Goal: Check status: Check status

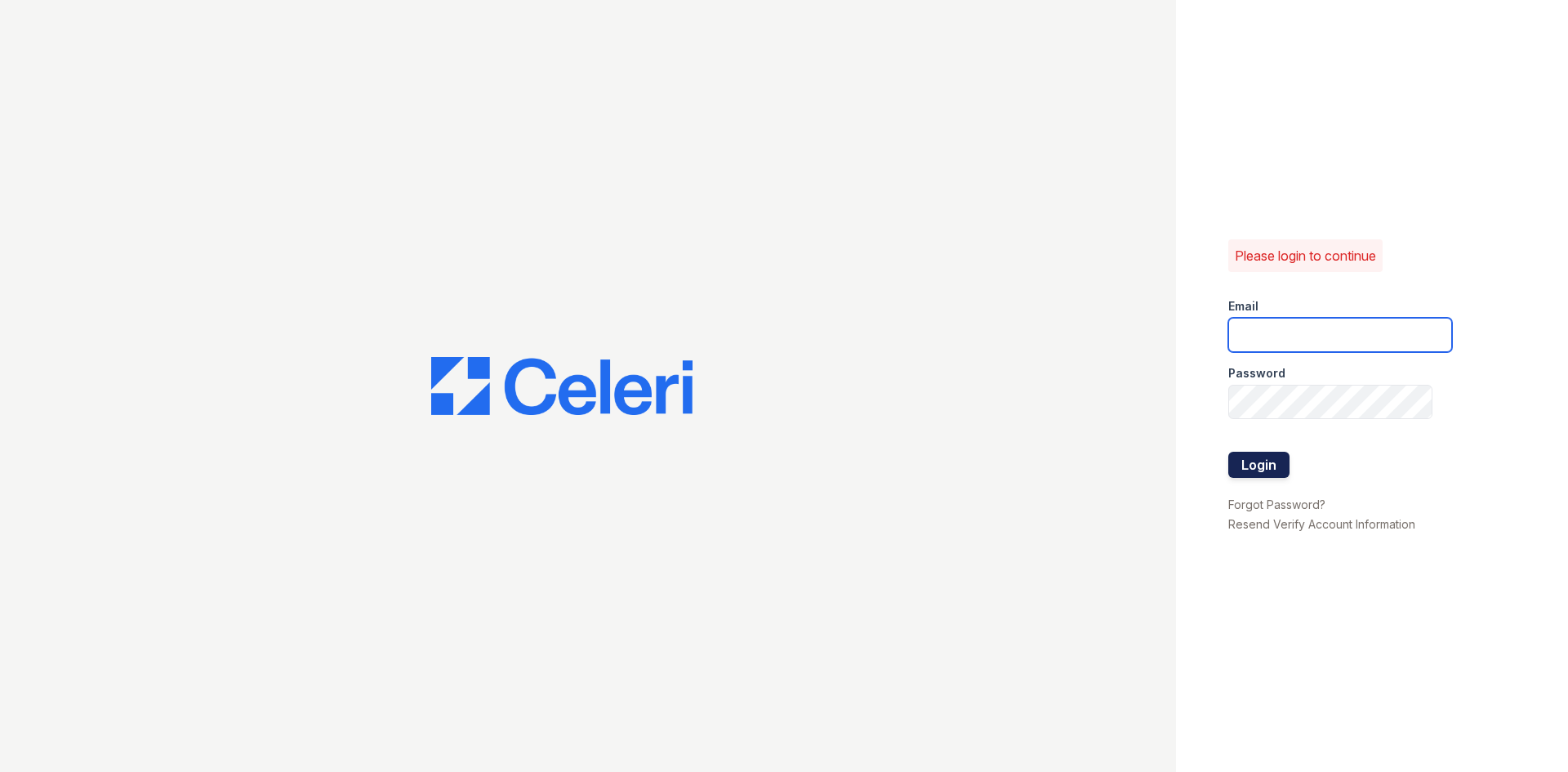
type input "longhorn1@cafmanagement.com"
click at [1249, 460] on button "Login" at bounding box center [1259, 465] width 61 height 26
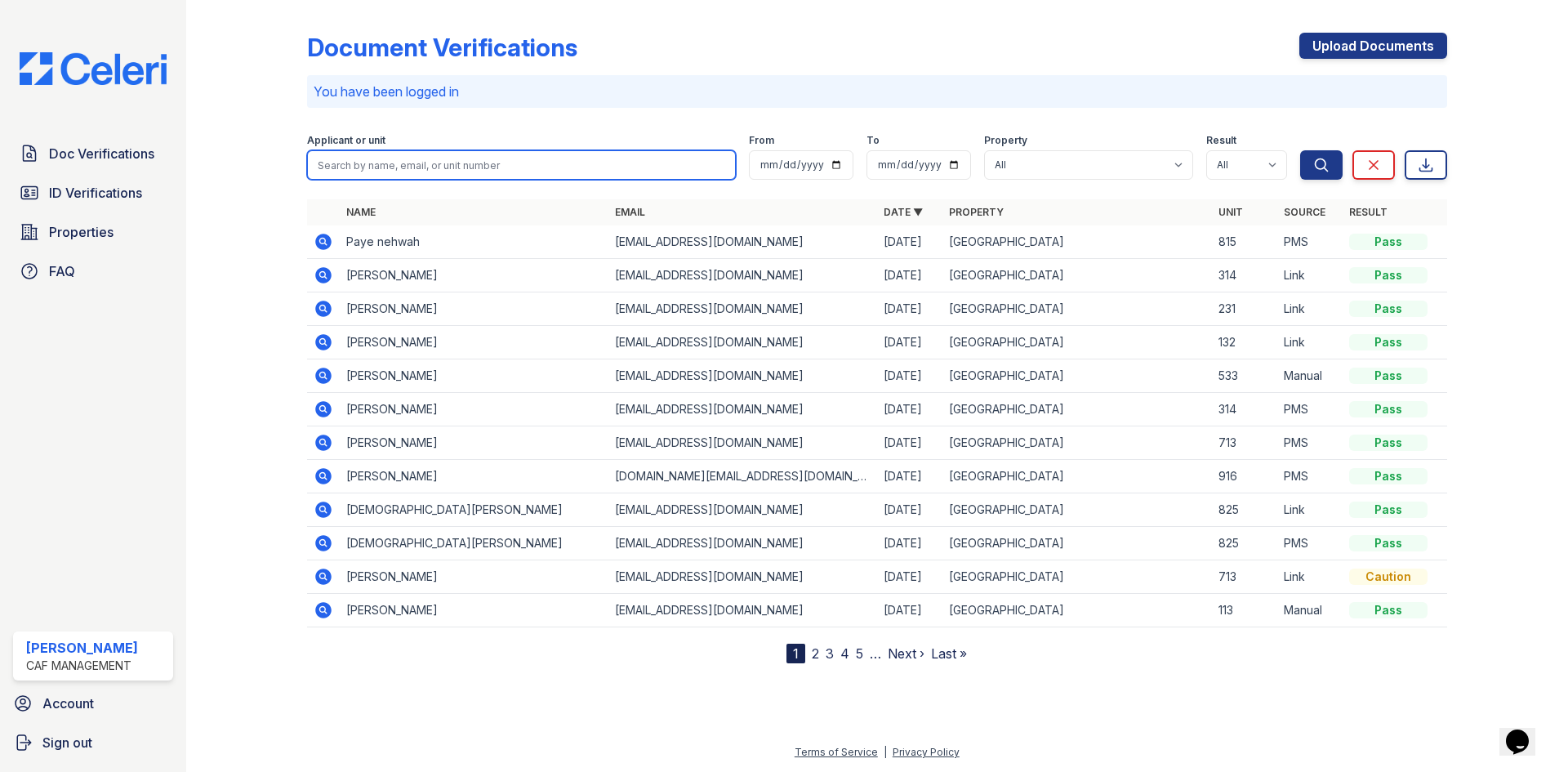
click at [426, 165] on input "search" at bounding box center [521, 166] width 429 height 30
type input "kourtney"
click at [1300, 151] on button "Search" at bounding box center [1322, 166] width 43 height 30
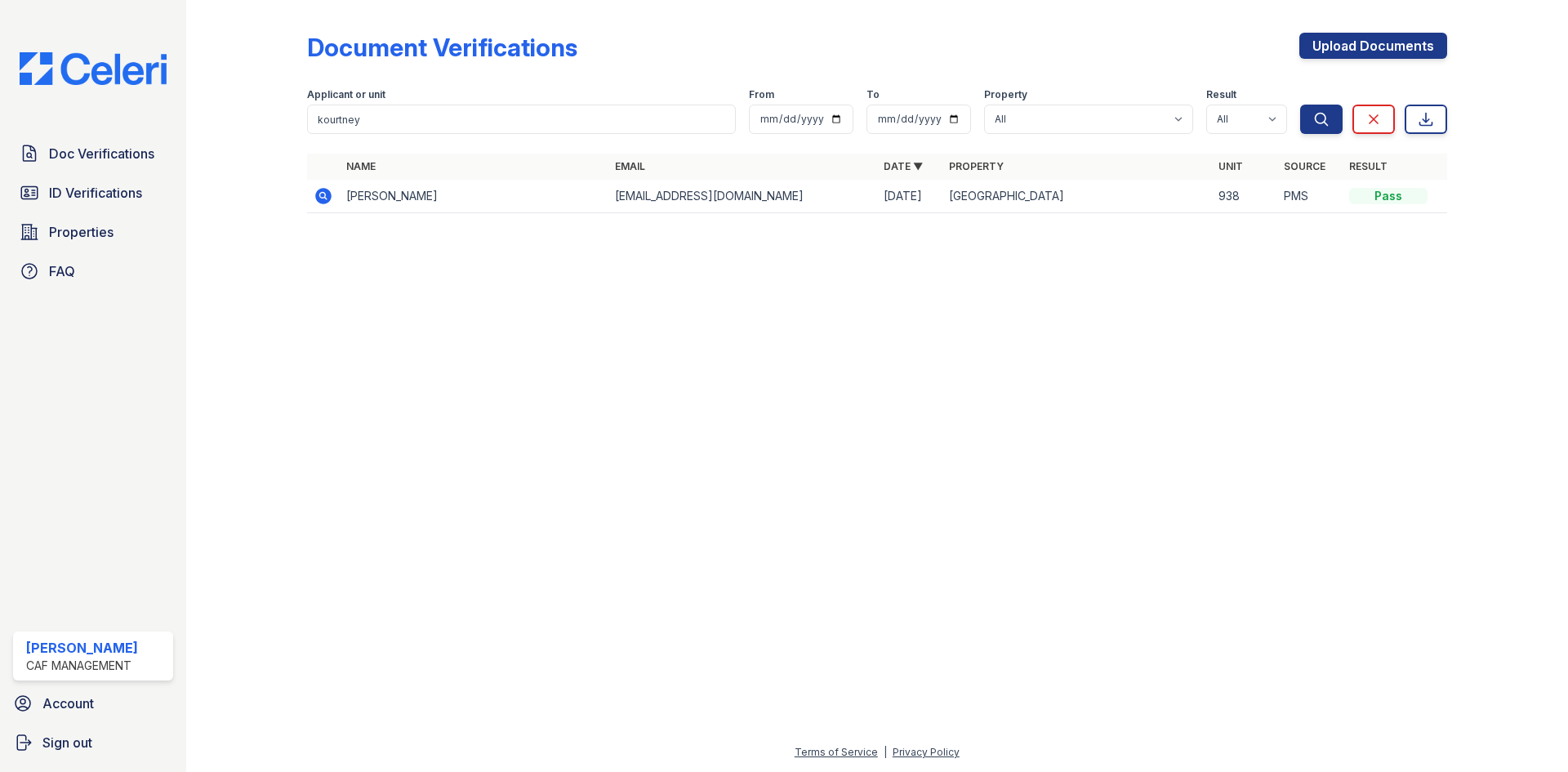
click at [406, 192] on td "[PERSON_NAME]" at bounding box center [473, 196] width 269 height 33
click at [326, 197] on icon at bounding box center [323, 195] width 20 height 20
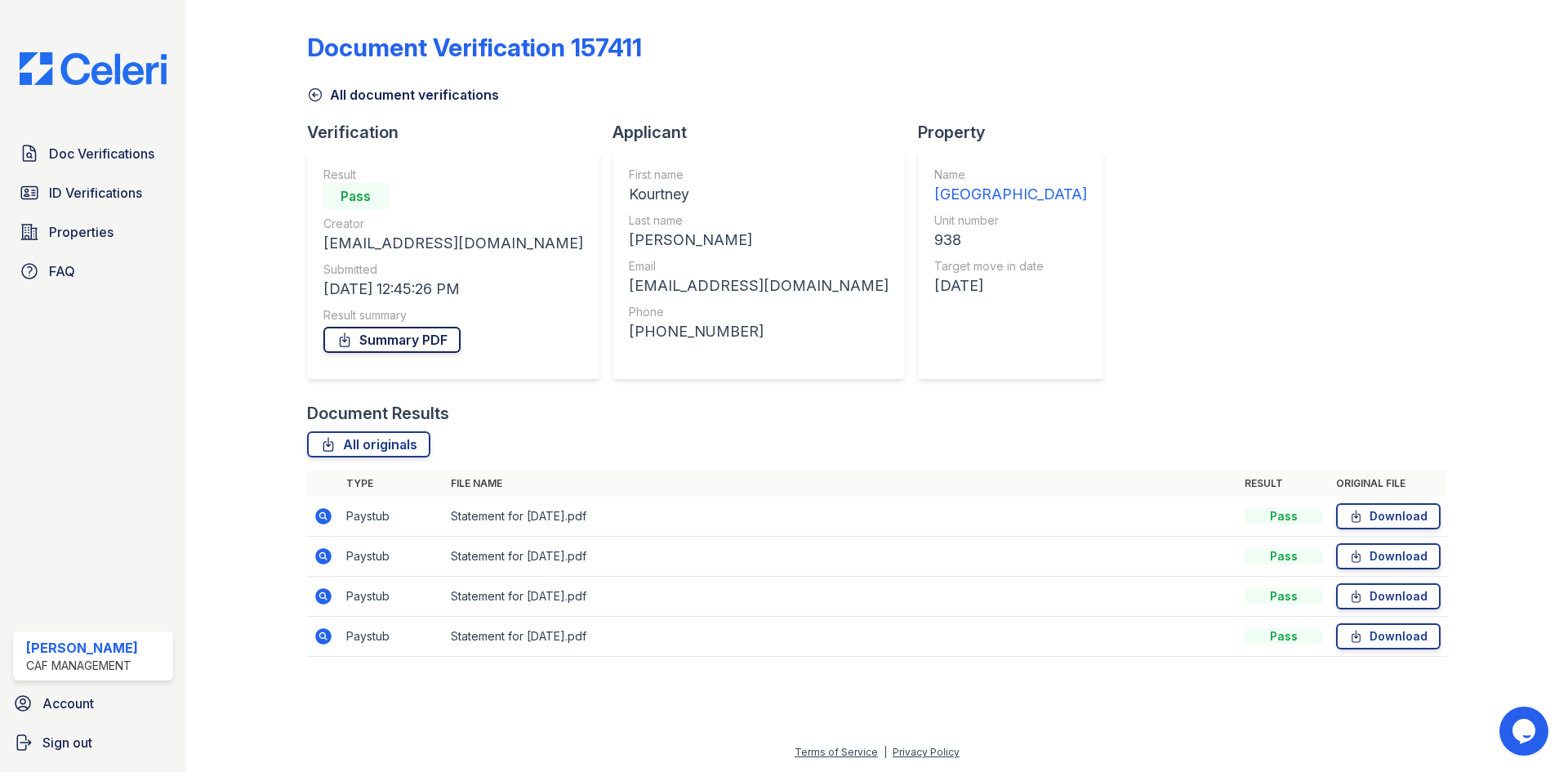
click at [387, 341] on link "Summary PDF" at bounding box center [392, 339] width 138 height 26
click at [72, 189] on span "ID Verifications" at bounding box center [96, 193] width 93 height 20
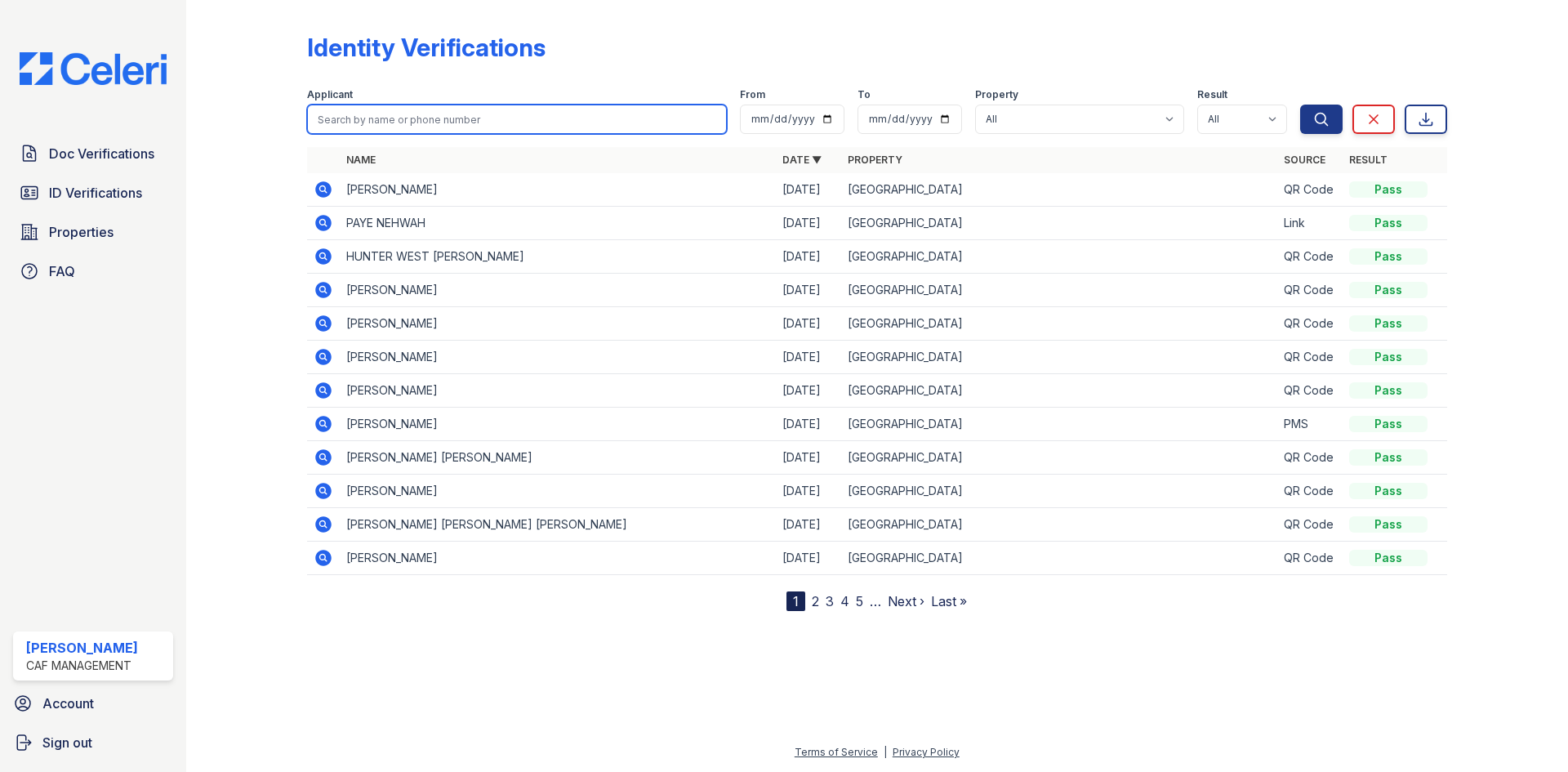
click at [392, 113] on input "search" at bounding box center [516, 119] width 419 height 30
type input "kourtney"
click at [1300, 104] on button "Search" at bounding box center [1322, 119] width 43 height 30
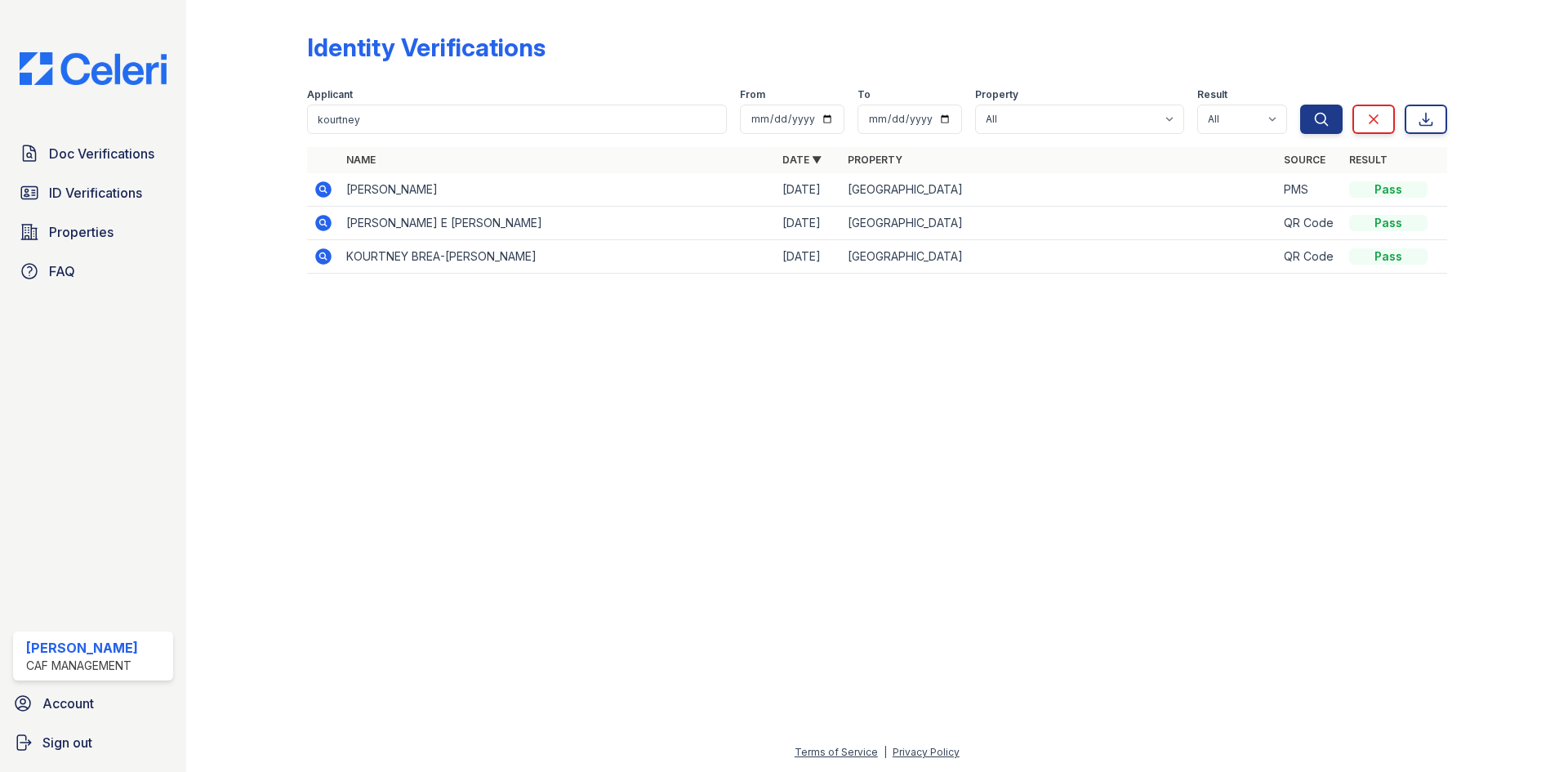
click at [326, 192] on icon at bounding box center [324, 190] width 17 height 17
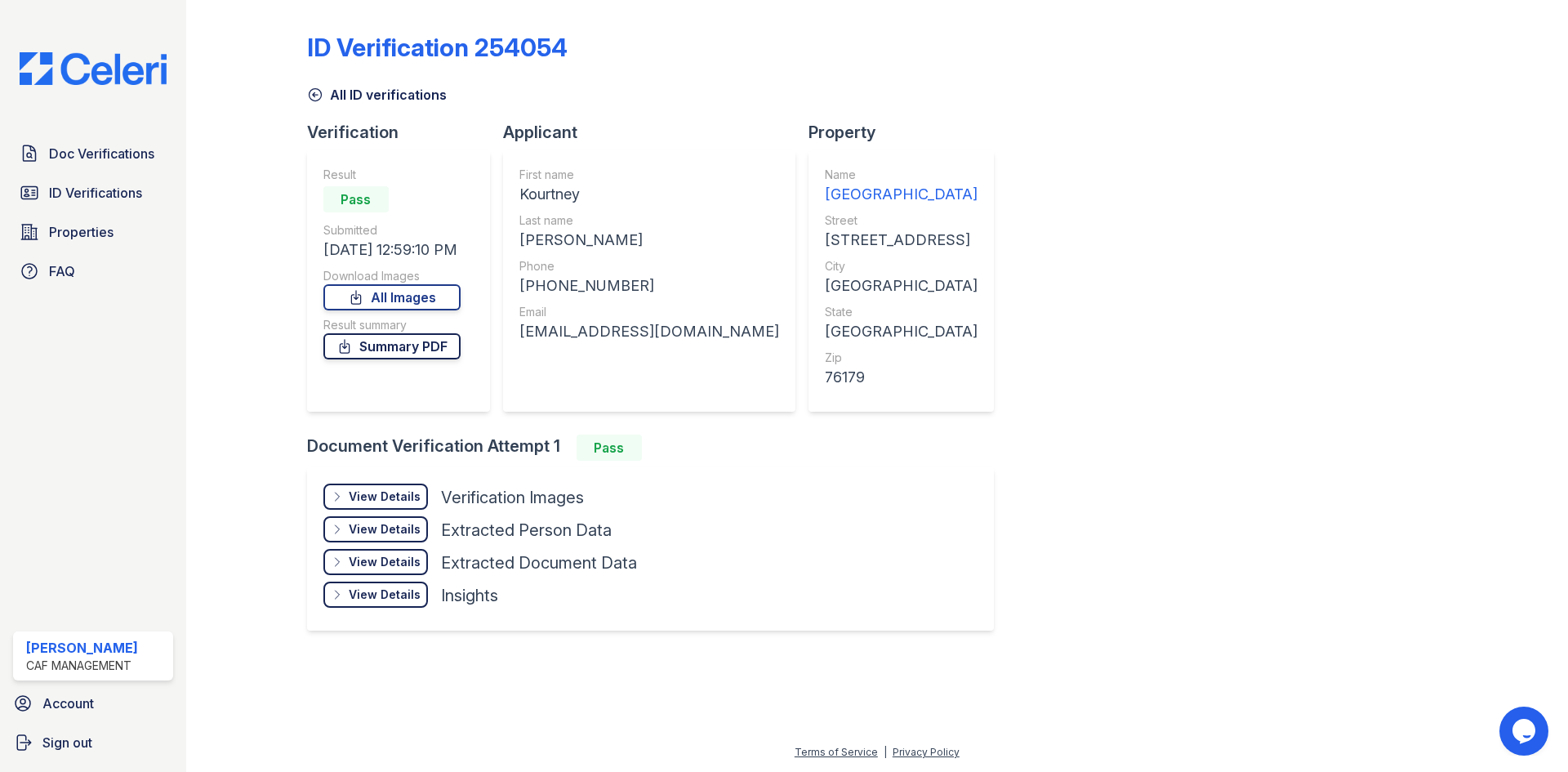
click at [397, 347] on link "Summary PDF" at bounding box center [392, 346] width 138 height 26
click at [406, 296] on link "All Images" at bounding box center [392, 298] width 138 height 26
click at [400, 351] on link "Summary PDF" at bounding box center [392, 346] width 138 height 26
